Goal: Task Accomplishment & Management: Use online tool/utility

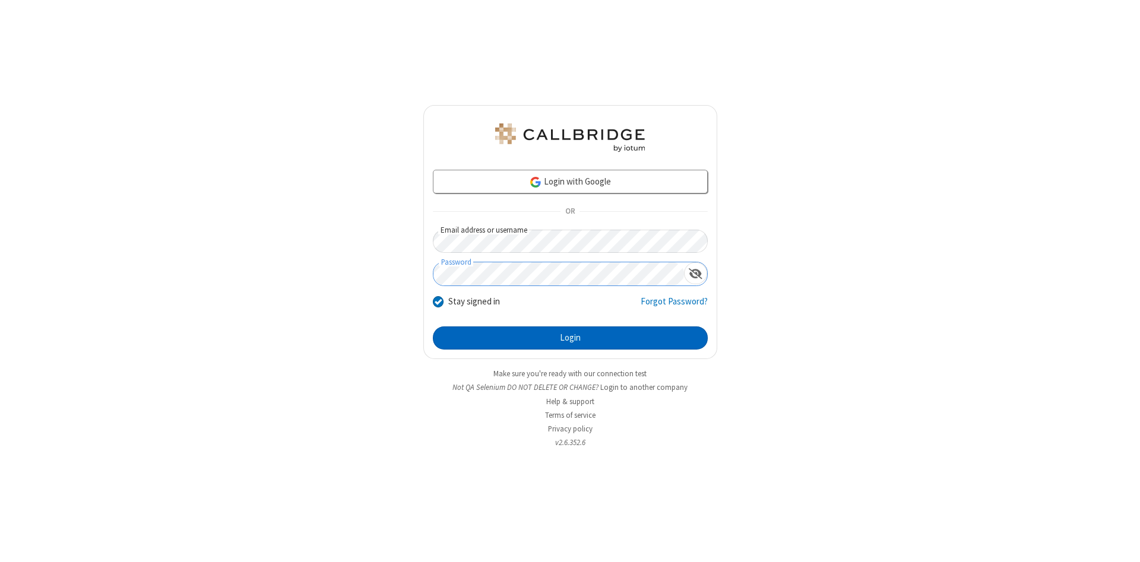
click at [570, 338] on button "Login" at bounding box center [570, 338] width 275 height 24
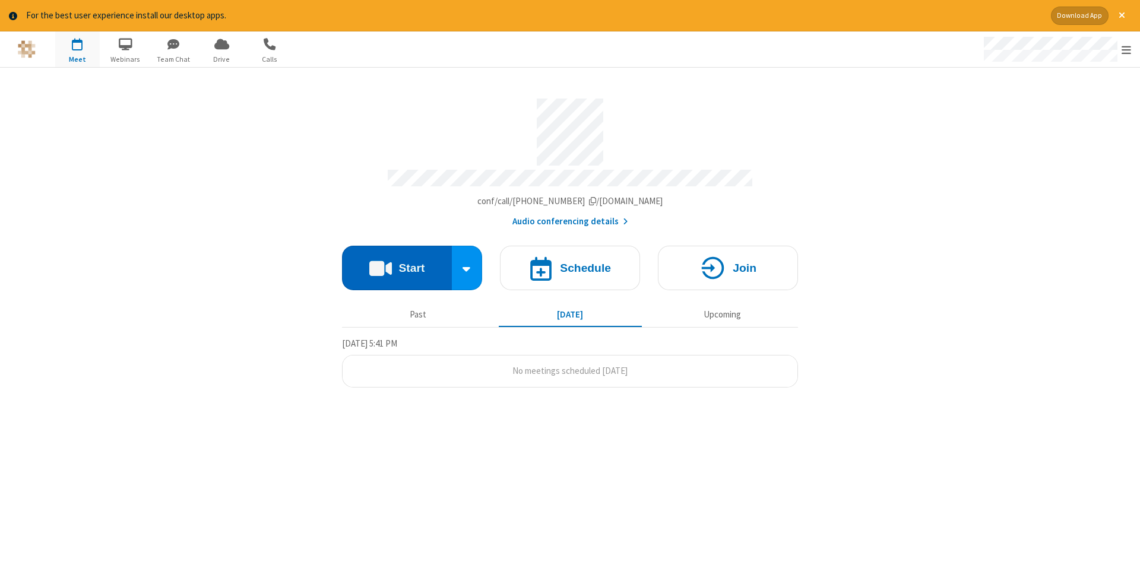
click at [396, 264] on button "Start" at bounding box center [397, 268] width 110 height 45
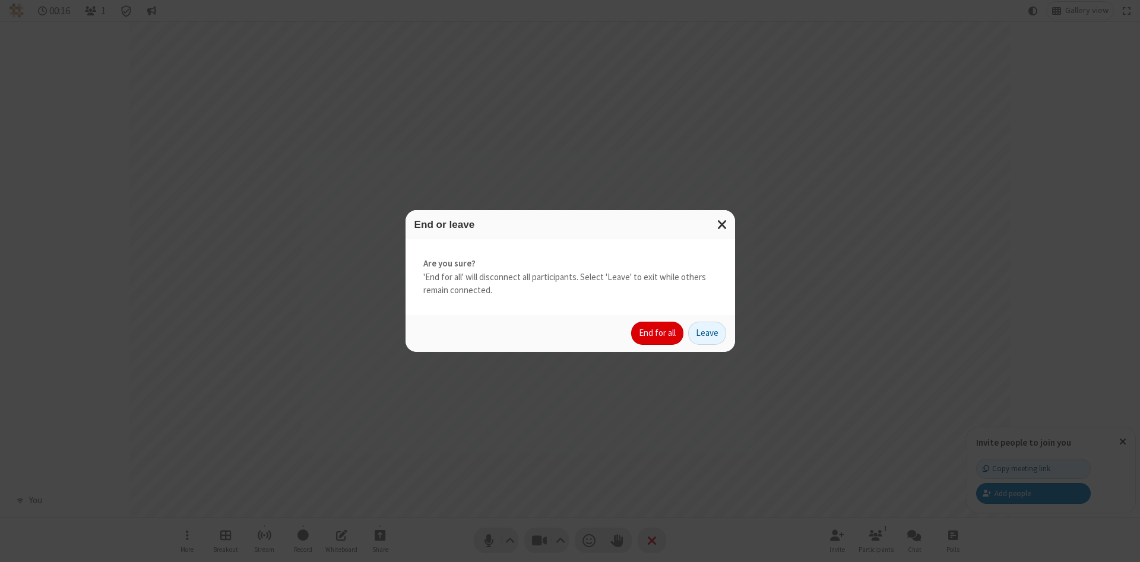
click at [658, 333] on button "End for all" at bounding box center [657, 334] width 52 height 24
